Goal: Task Accomplishment & Management: Manage account settings

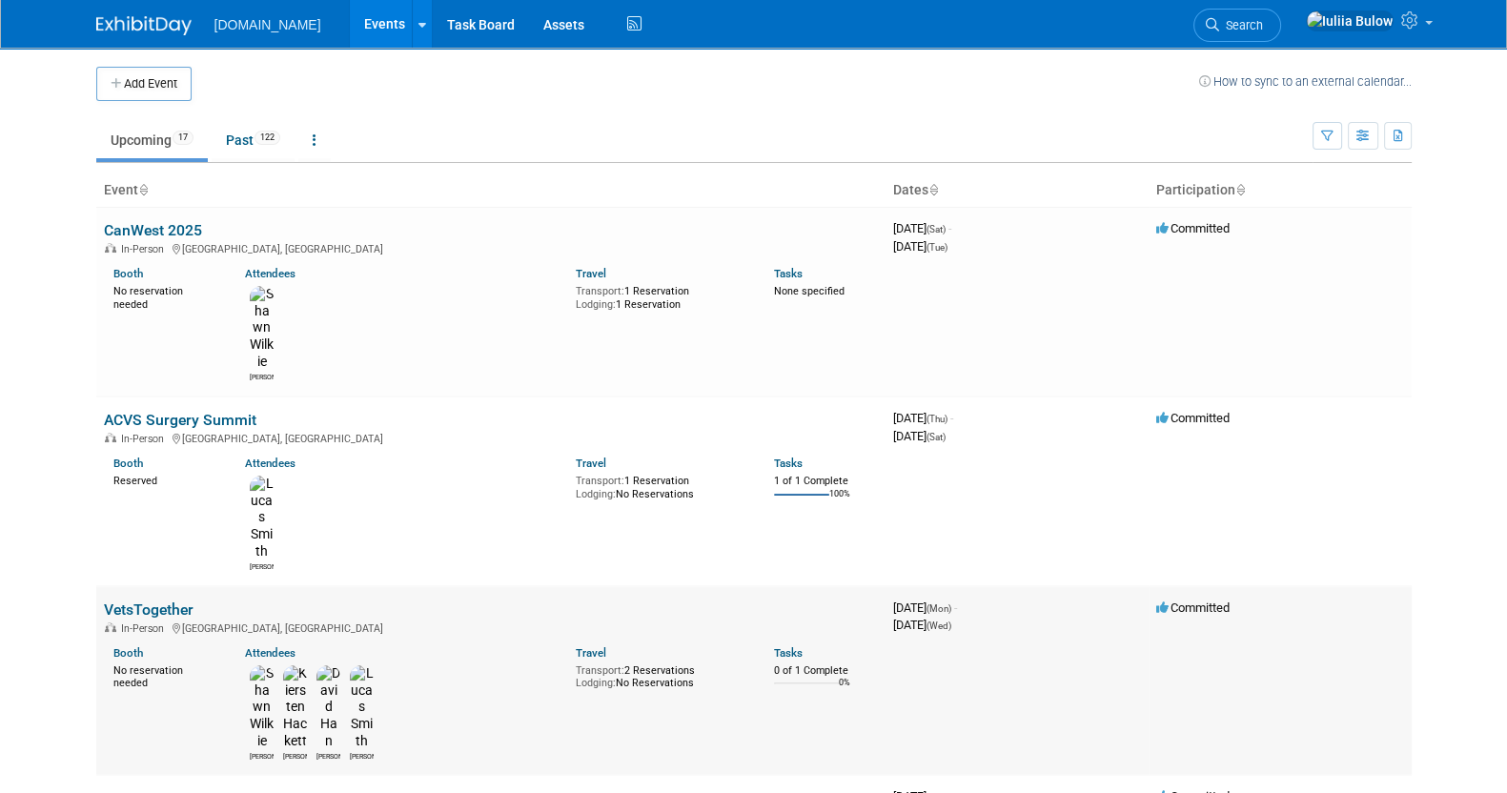
scroll to position [118, 0]
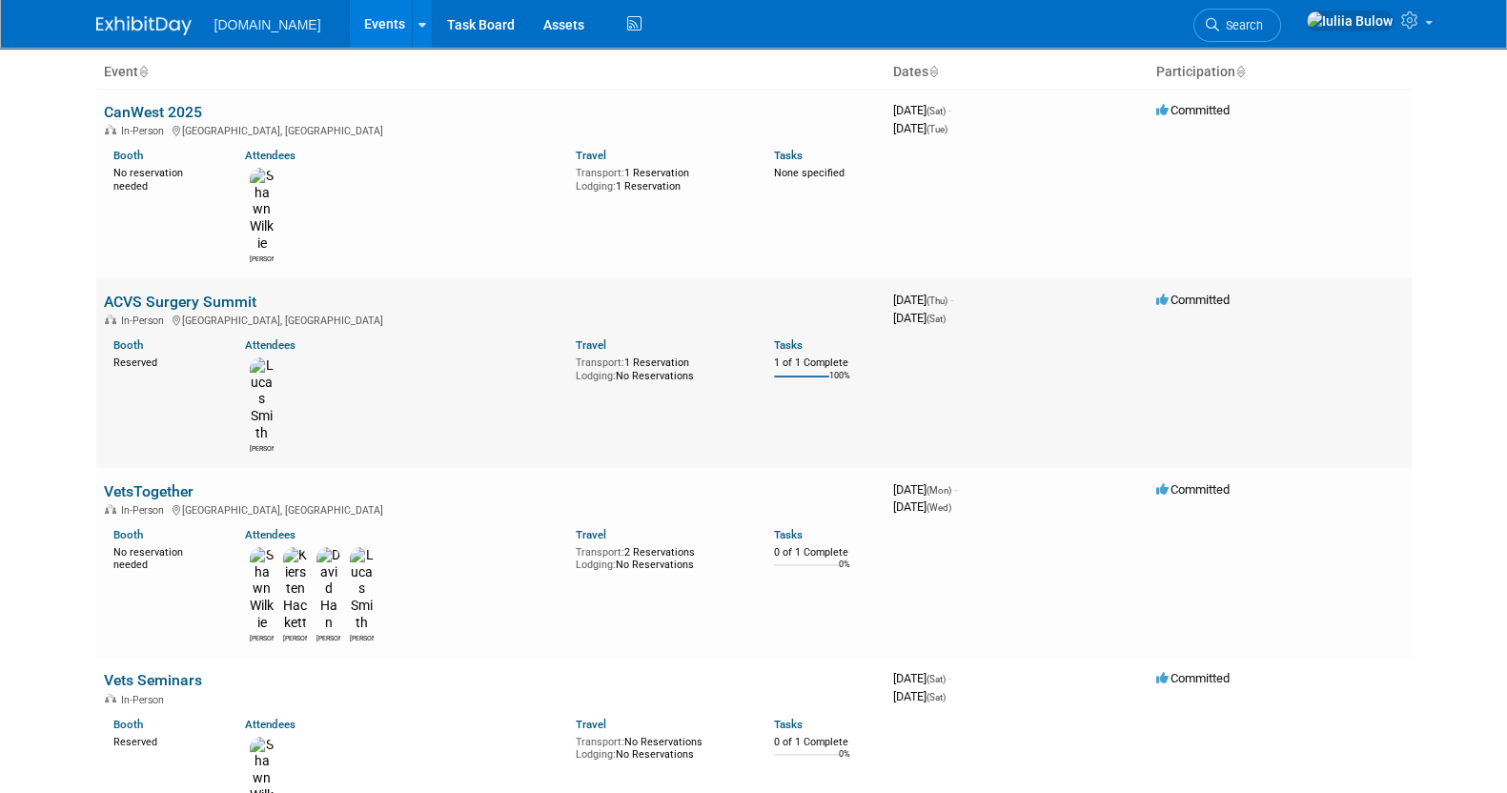
click at [165, 293] on link "ACVS Surgery Summit" at bounding box center [180, 302] width 153 height 18
click at [167, 482] on link "VetsTogether" at bounding box center [149, 491] width 90 height 18
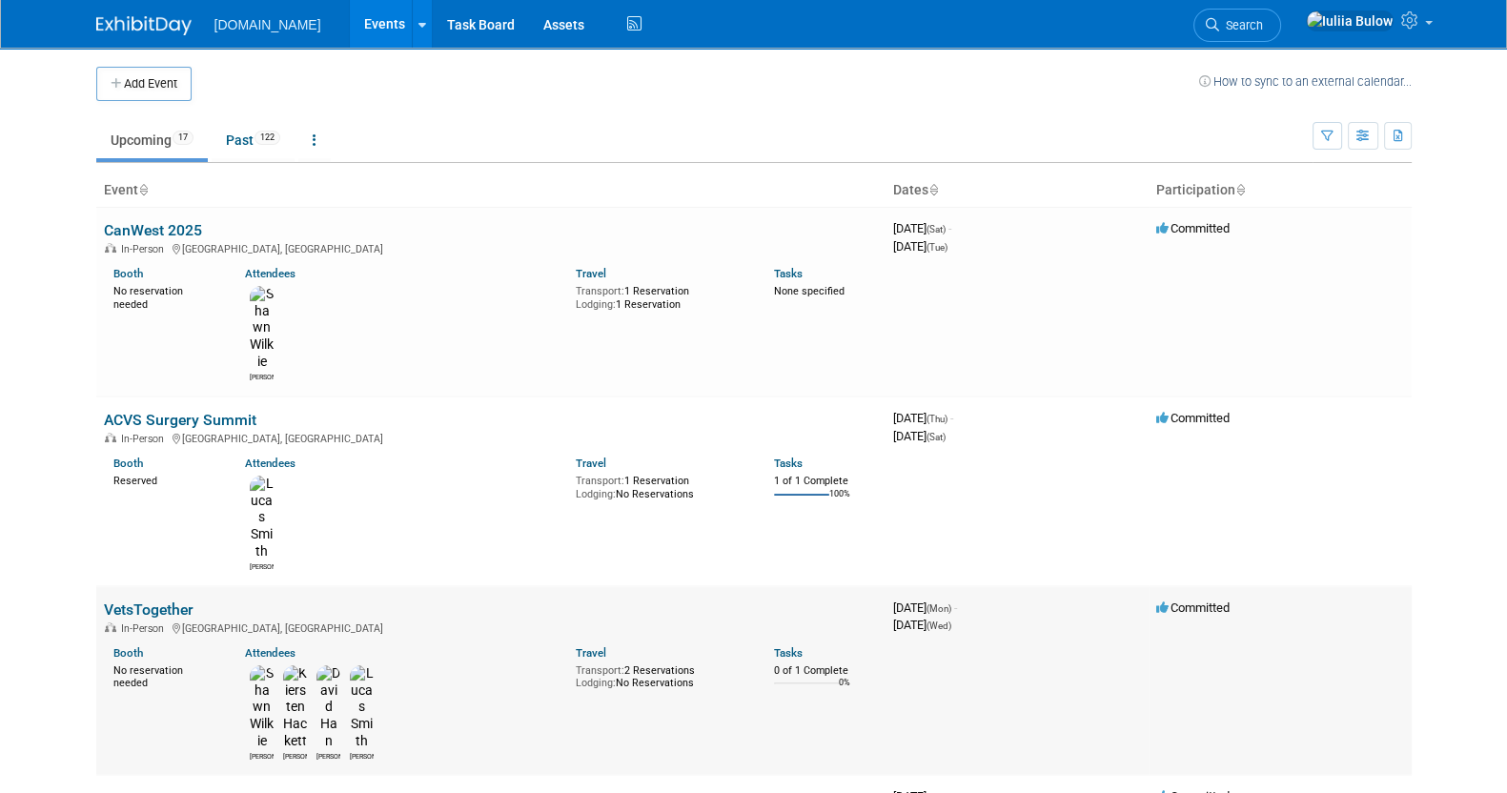
click at [166, 600] on link "VetsTogether" at bounding box center [149, 609] width 90 height 18
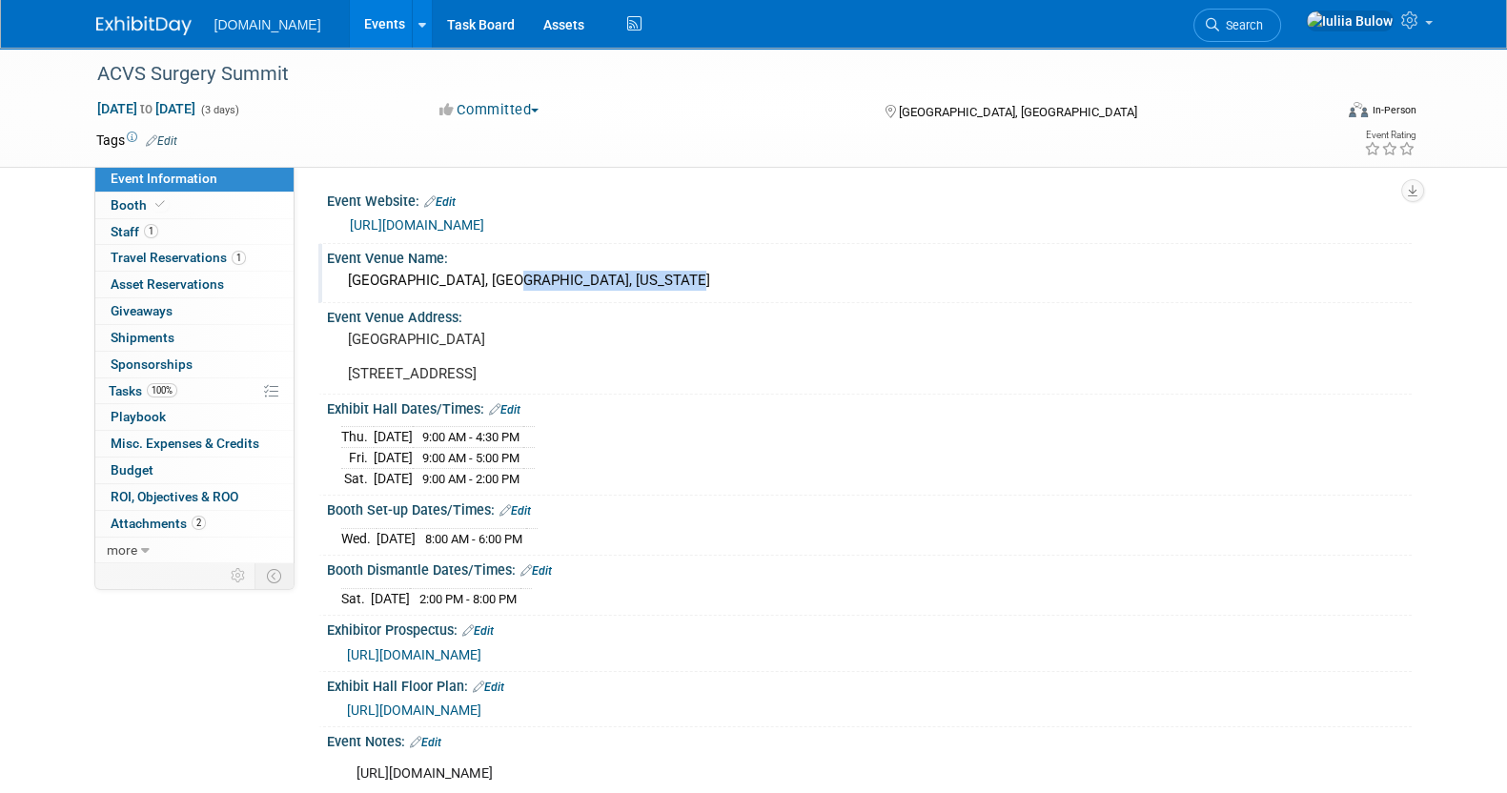
drag, startPoint x: 676, startPoint y: 283, endPoint x: 492, endPoint y: 274, distance: 184.2
click at [492, 274] on div "Seattle Convention Center, Seattle, Washington" at bounding box center [869, 281] width 1056 height 30
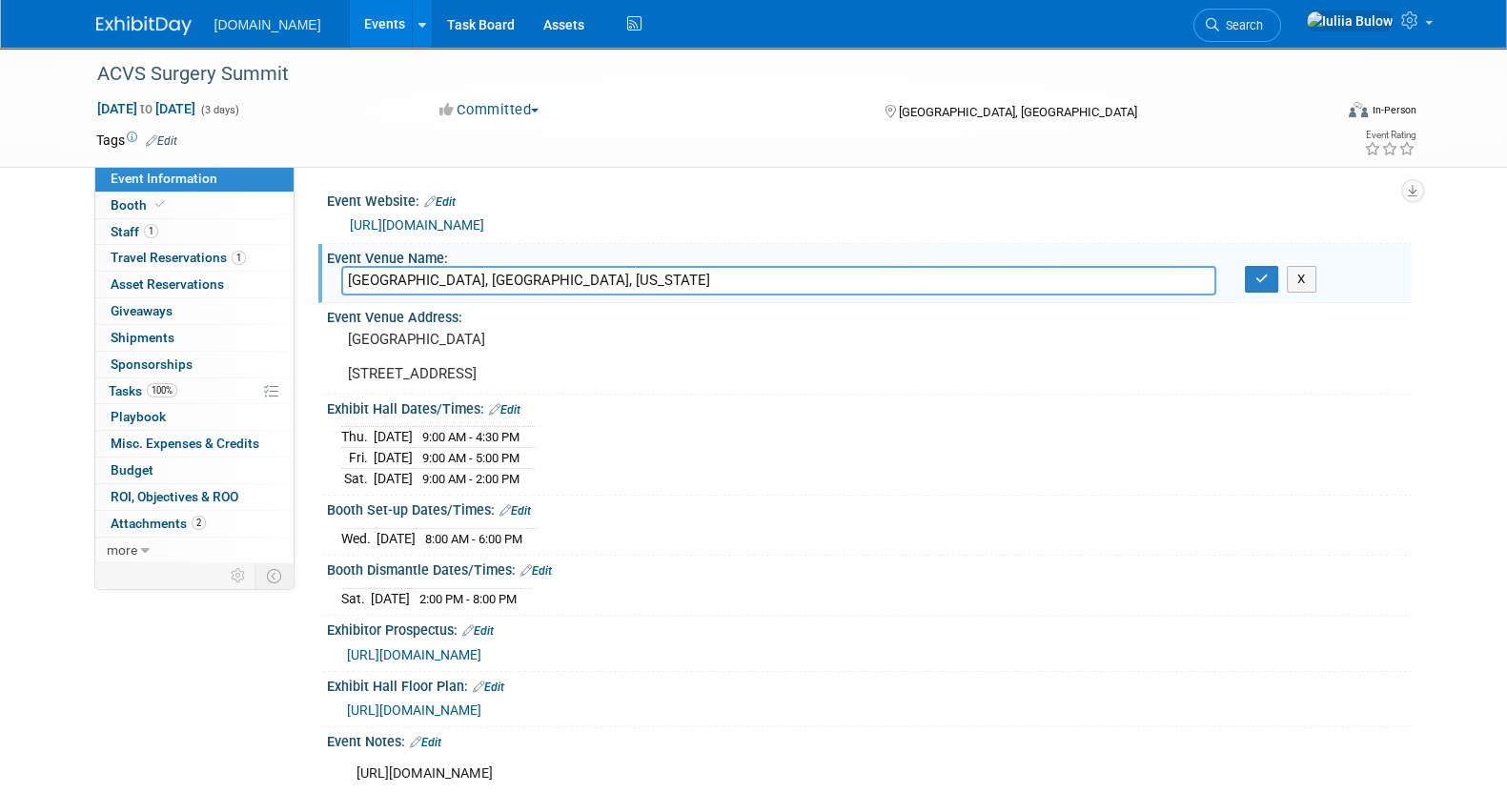
click at [486, 274] on input "Seattle Convention Center, Seattle, Washington" at bounding box center [778, 281] width 875 height 30
click at [685, 283] on input "Seattle Convention Center, Seattle, Washington" at bounding box center [778, 281] width 875 height 30
drag, startPoint x: 674, startPoint y: 275, endPoint x: 305, endPoint y: 275, distance: 368.9
click at [305, 275] on div "Event Website: Edit https://www.conferenceharvester.com/harvester2expw/home.asp…" at bounding box center [853, 364] width 1117 height 396
click at [146, 251] on span "Travel Reservations 1" at bounding box center [178, 257] width 135 height 15
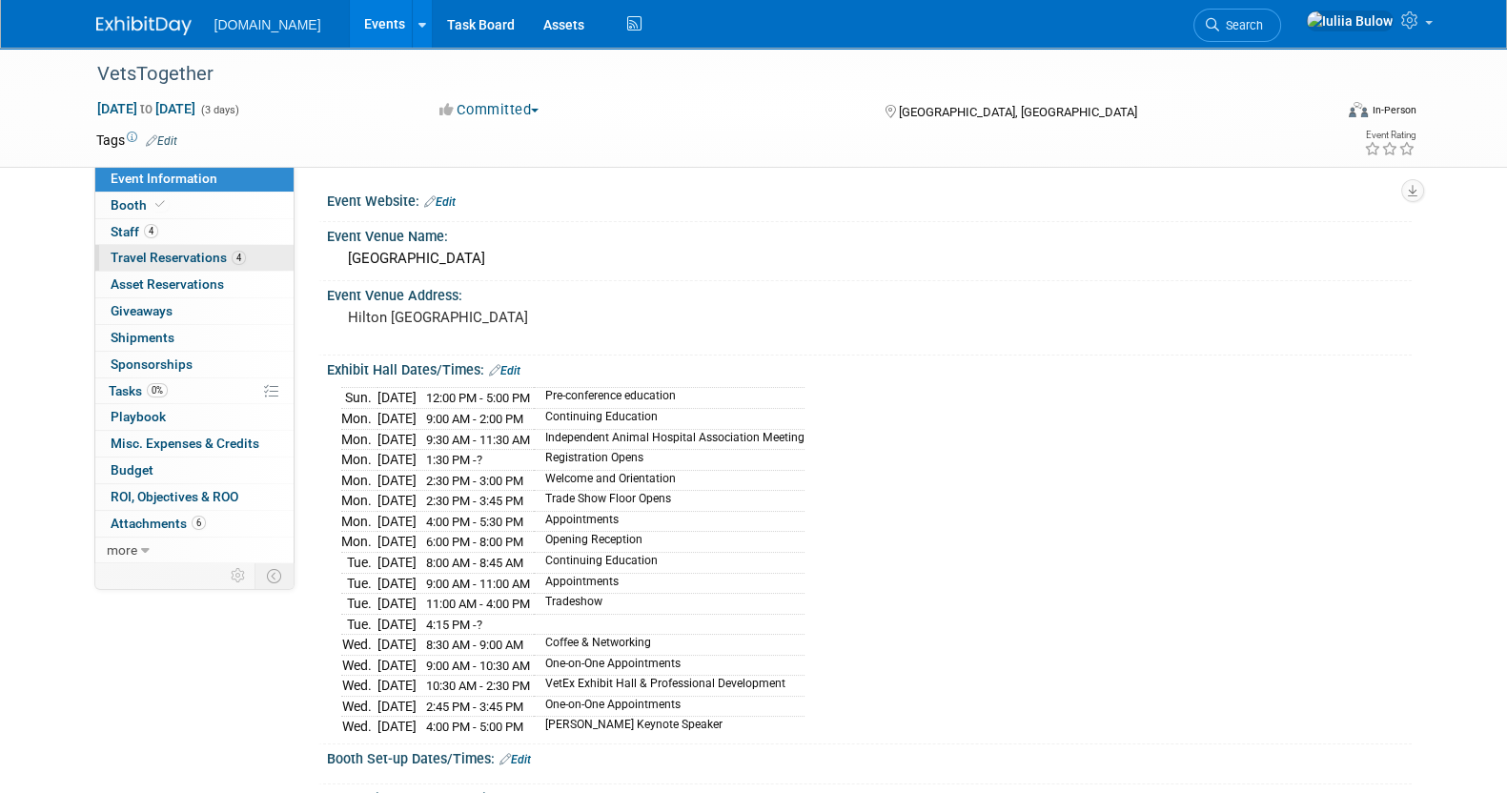
click at [167, 247] on link "4 Travel Reservations 4" at bounding box center [194, 258] width 198 height 26
click at [576, 321] on pre "Hilton [GEOGRAPHIC_DATA]" at bounding box center [553, 317] width 410 height 17
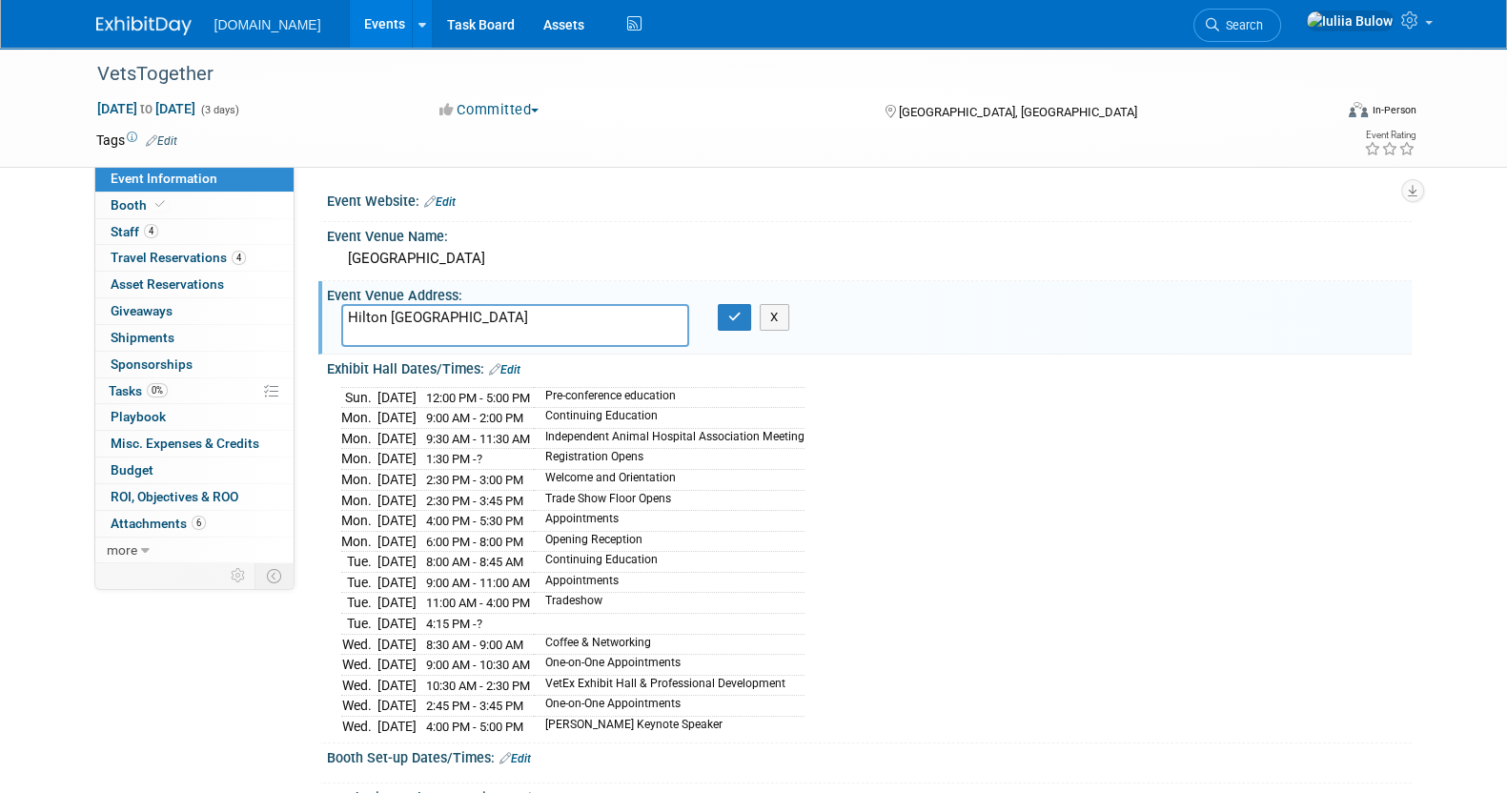
drag, startPoint x: 576, startPoint y: 318, endPoint x: 336, endPoint y: 313, distance: 239.3
click at [336, 313] on div "Hilton [GEOGRAPHIC_DATA]" at bounding box center [515, 325] width 376 height 43
click at [731, 311] on icon "button" at bounding box center [734, 317] width 13 height 12
